Goal: Information Seeking & Learning: Learn about a topic

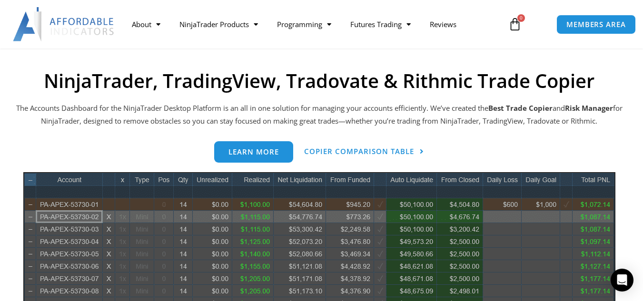
scroll to position [205, 0]
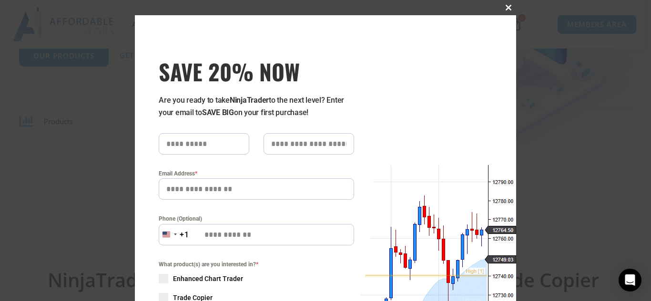
click at [506, 10] on span "SAVE 20% NOW popup" at bounding box center [508, 8] width 15 height 6
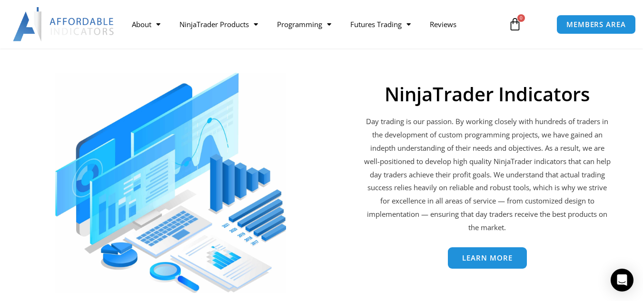
scroll to position [1505, 0]
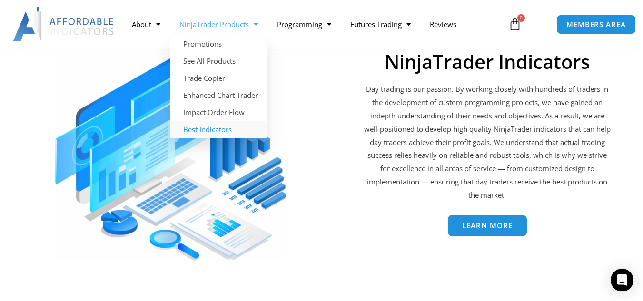
click at [220, 128] on link "Best Indicators" at bounding box center [219, 129] width 98 height 17
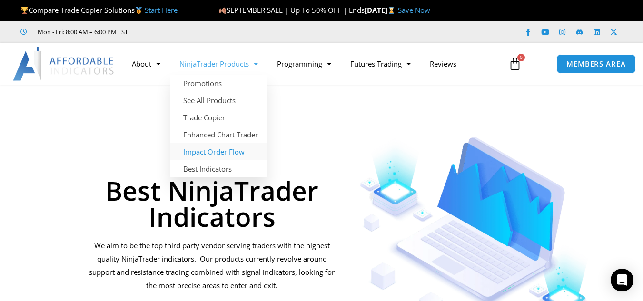
click at [207, 150] on link "Impact Order Flow" at bounding box center [219, 151] width 98 height 17
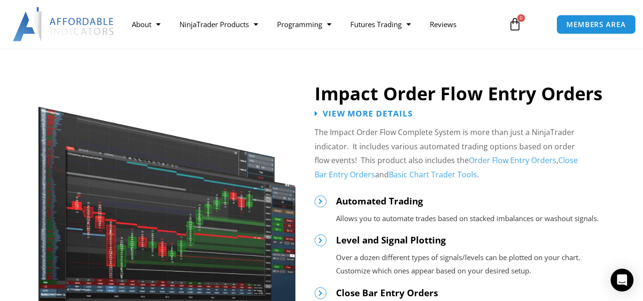
scroll to position [1012, 0]
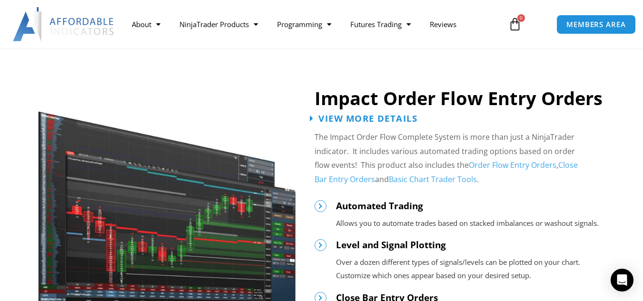
click at [394, 121] on span "View More Details" at bounding box center [368, 118] width 99 height 9
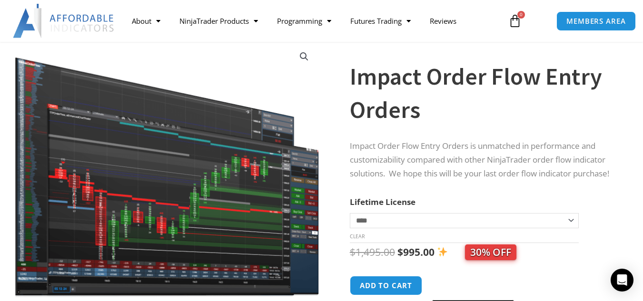
scroll to position [69, 0]
